Goal: Navigation & Orientation: Understand site structure

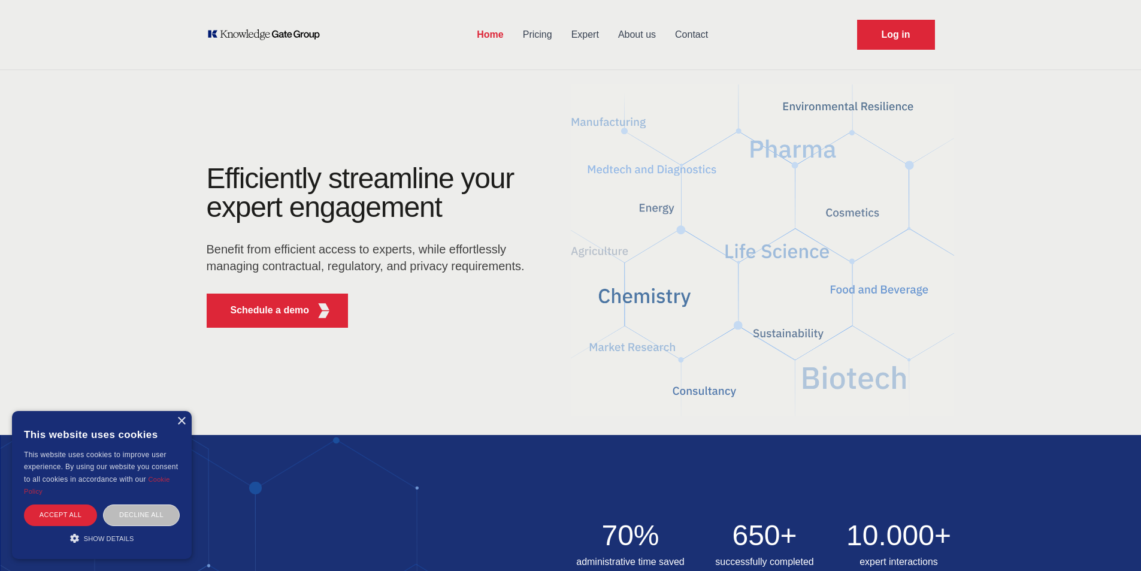
click at [584, 32] on link "Expert" at bounding box center [585, 34] width 47 height 31
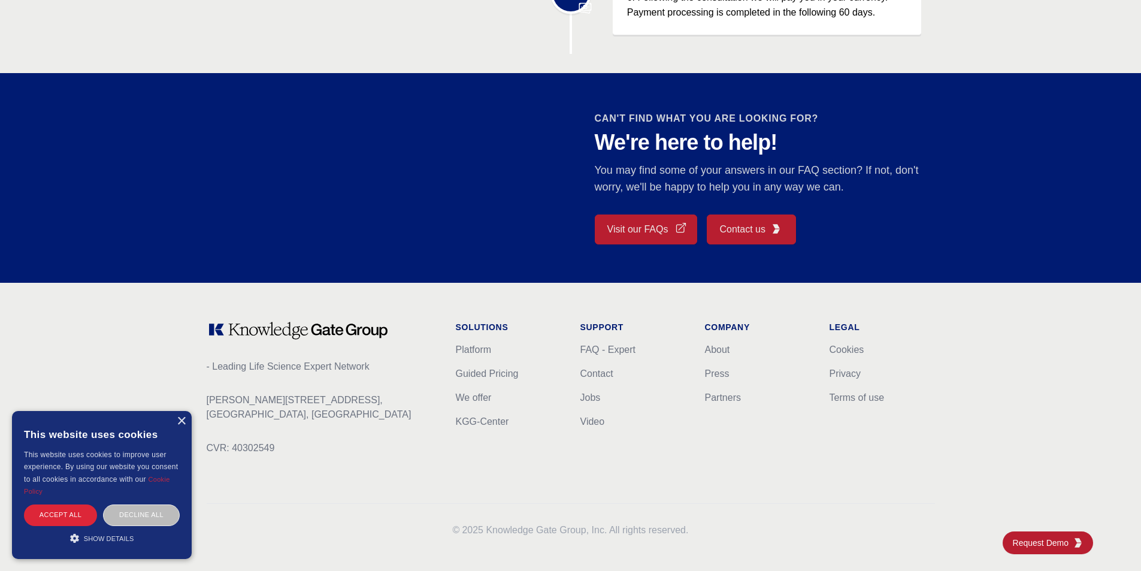
scroll to position [985, 0]
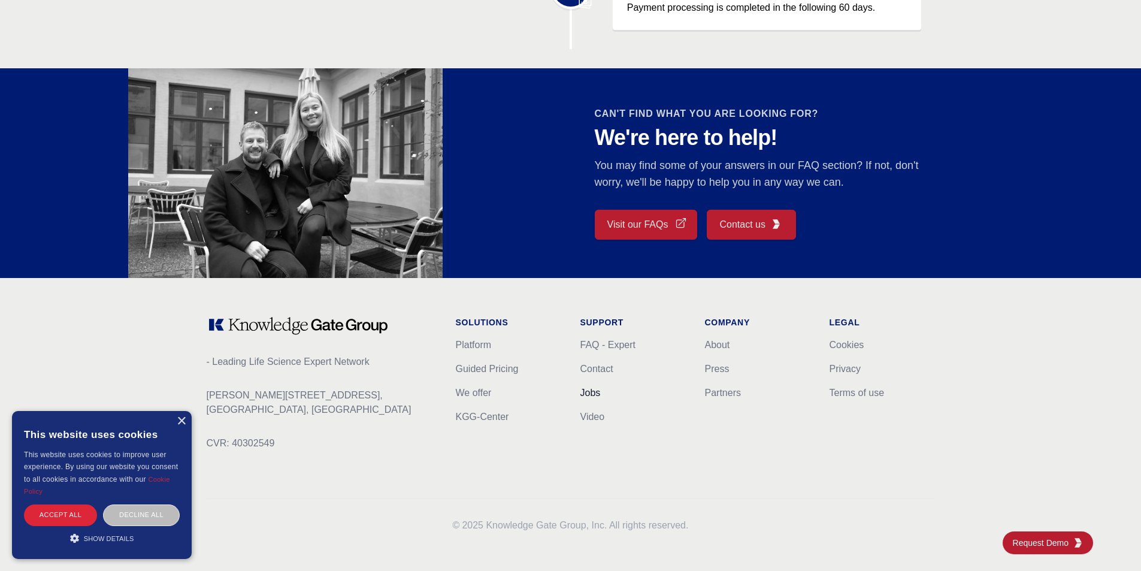
click at [597, 392] on link "Jobs" at bounding box center [590, 393] width 20 height 10
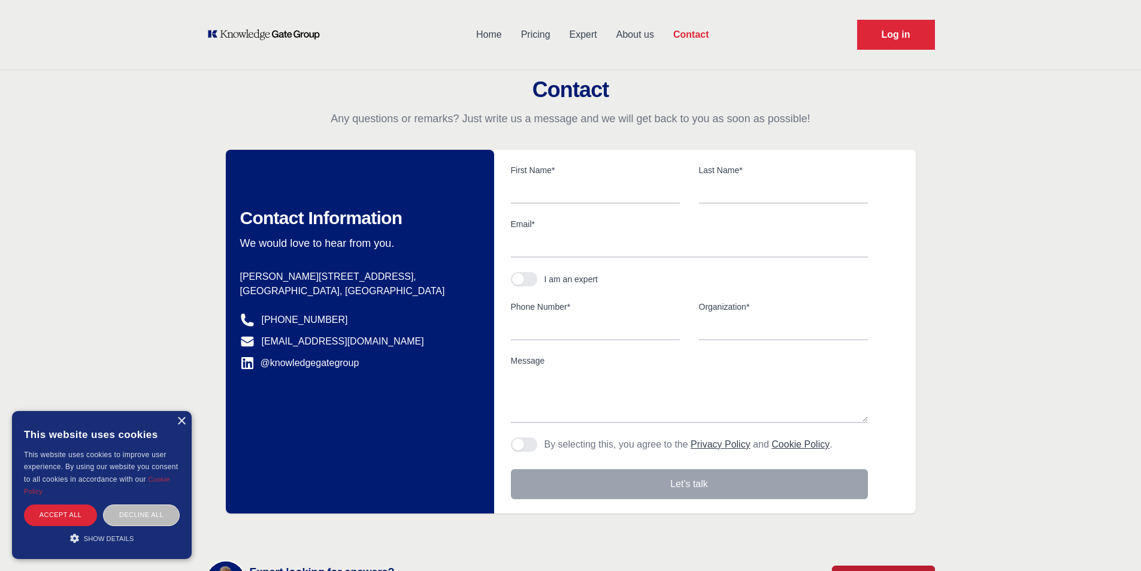
click at [487, 33] on link "Home" at bounding box center [489, 34] width 45 height 31
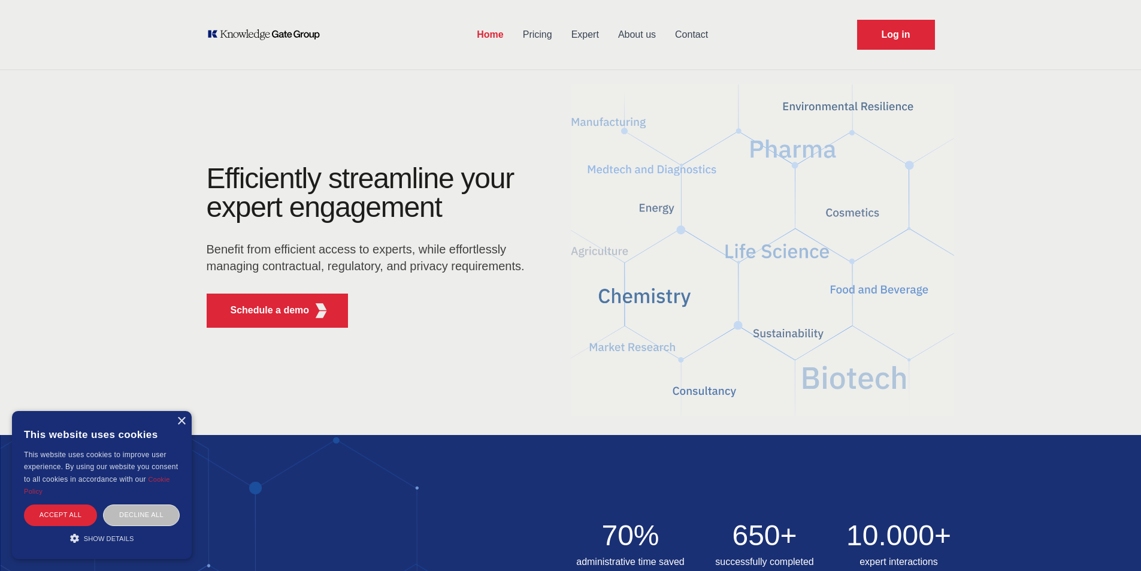
click at [536, 32] on link "Pricing" at bounding box center [537, 34] width 49 height 31
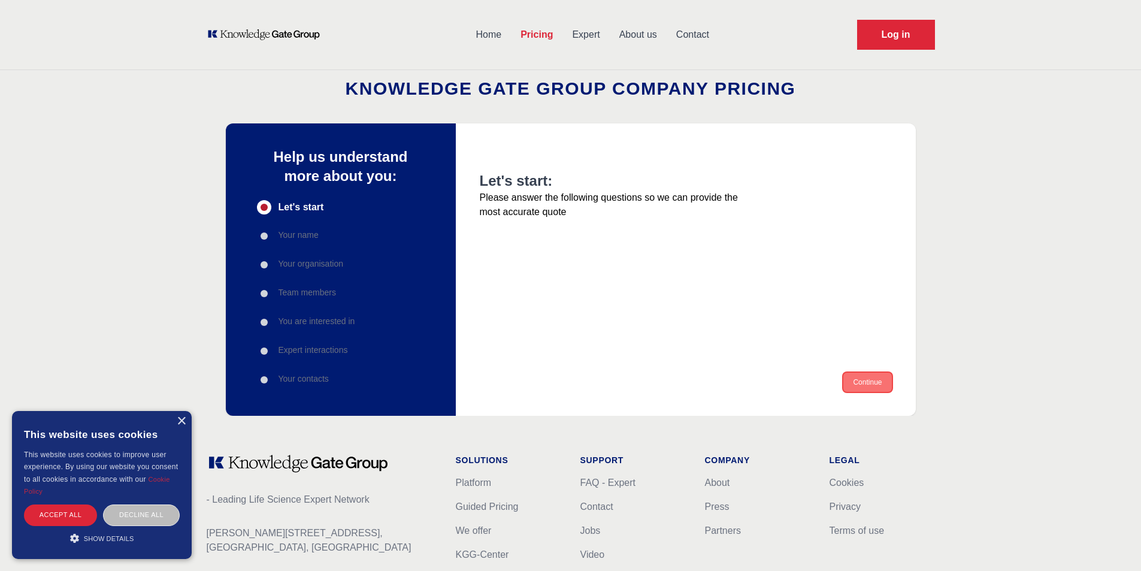
click at [875, 380] on button "Continue" at bounding box center [867, 382] width 48 height 19
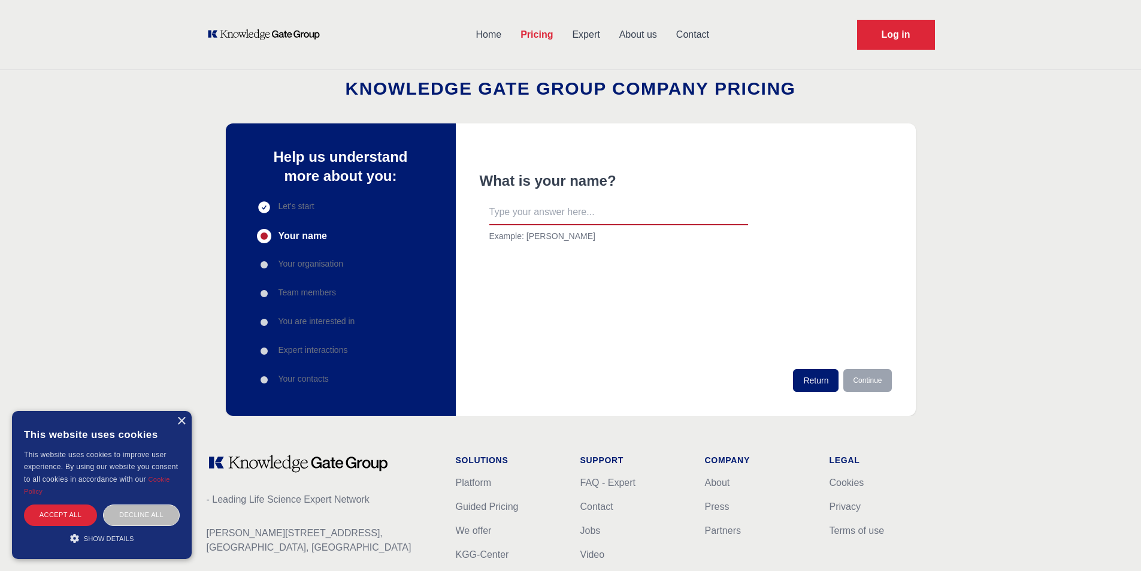
click at [580, 37] on link "Expert" at bounding box center [585, 34] width 47 height 31
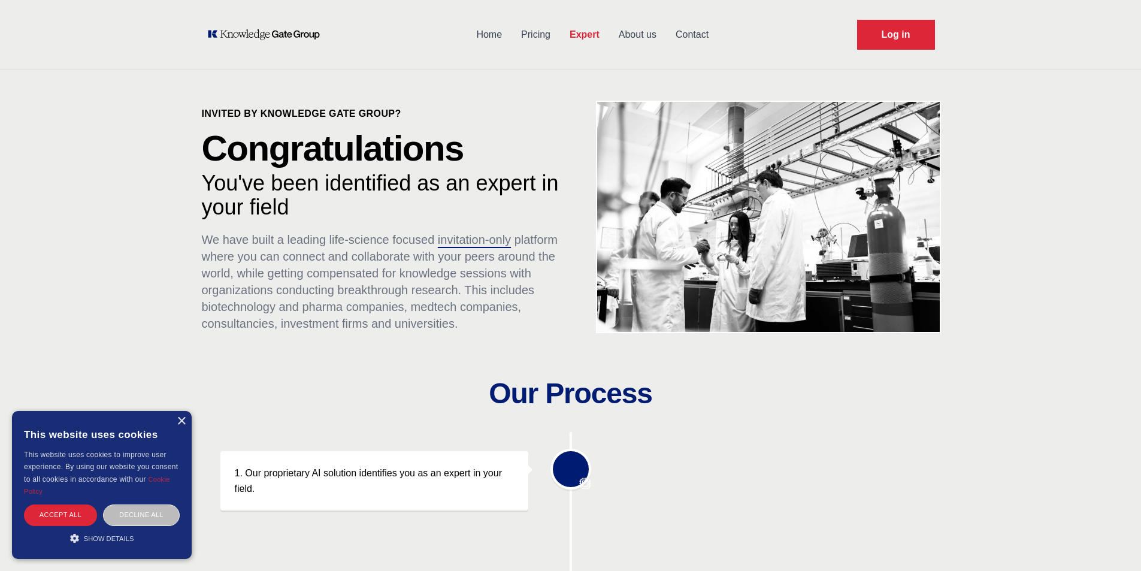
click at [647, 35] on link "About us" at bounding box center [637, 34] width 57 height 31
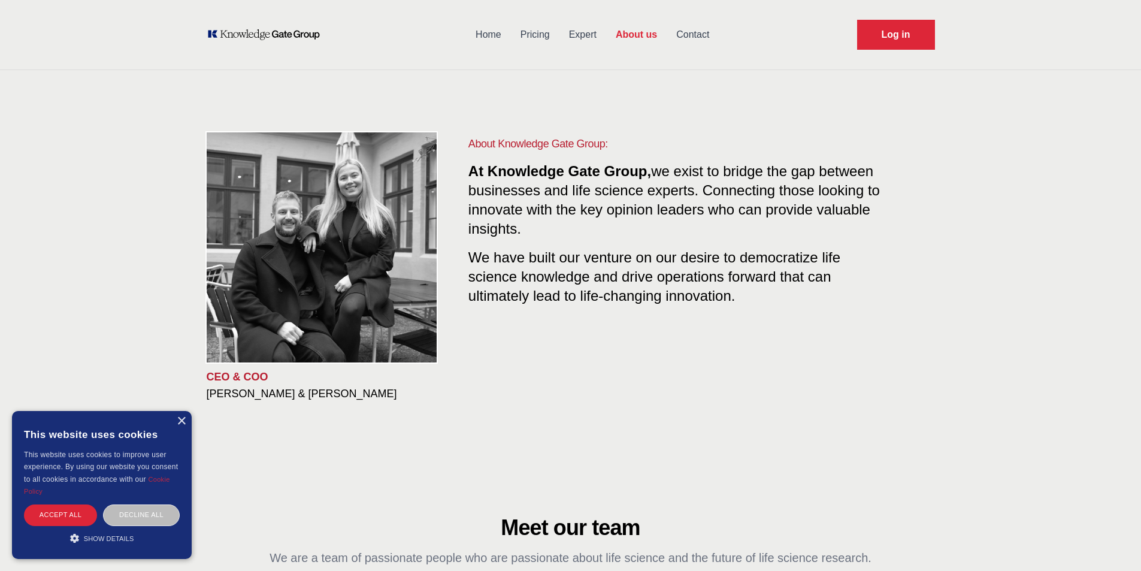
click at [708, 35] on link "Contact" at bounding box center [693, 34] width 52 height 31
